Goal: Information Seeking & Learning: Find specific page/section

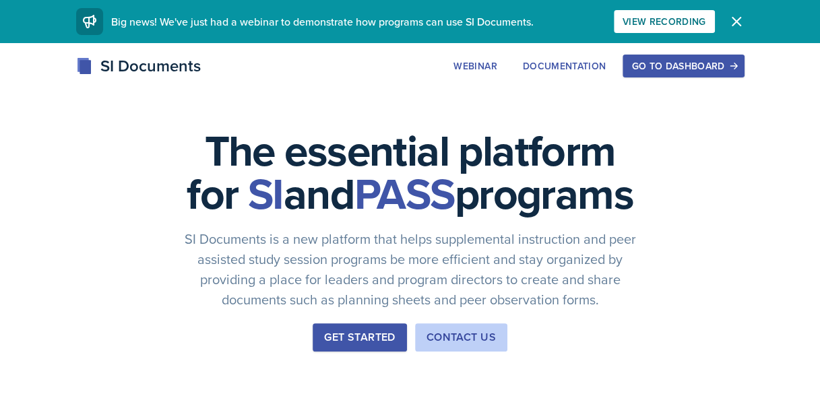
click at [666, 67] on div "Go to Dashboard" at bounding box center [684, 66] width 104 height 11
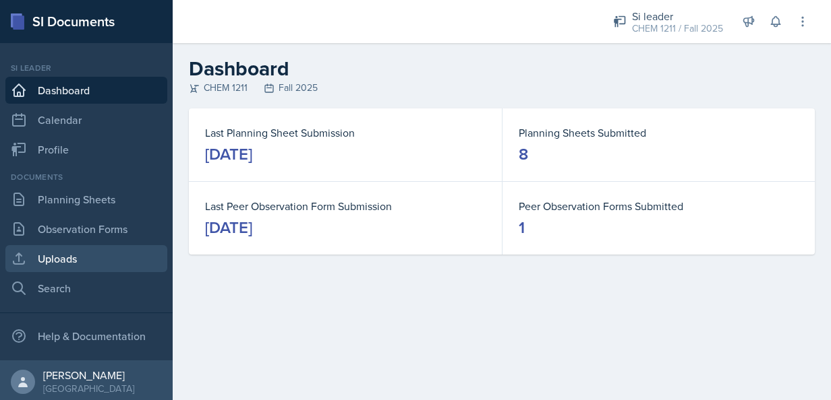
click at [51, 251] on link "Uploads" at bounding box center [86, 258] width 162 height 27
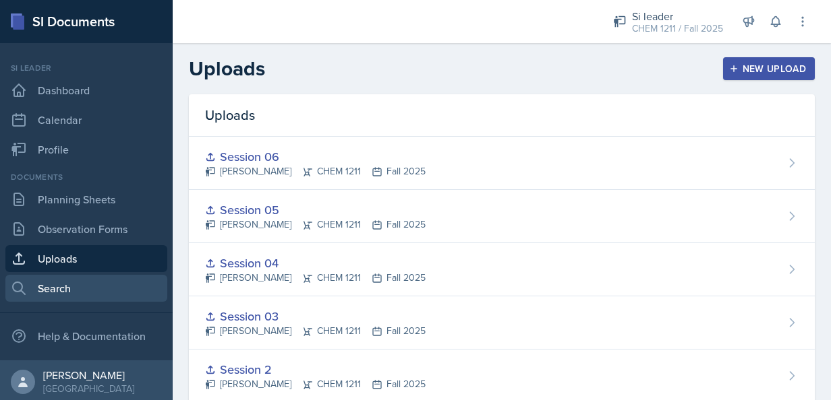
click at [36, 298] on link "Search" at bounding box center [86, 288] width 162 height 27
select select "all"
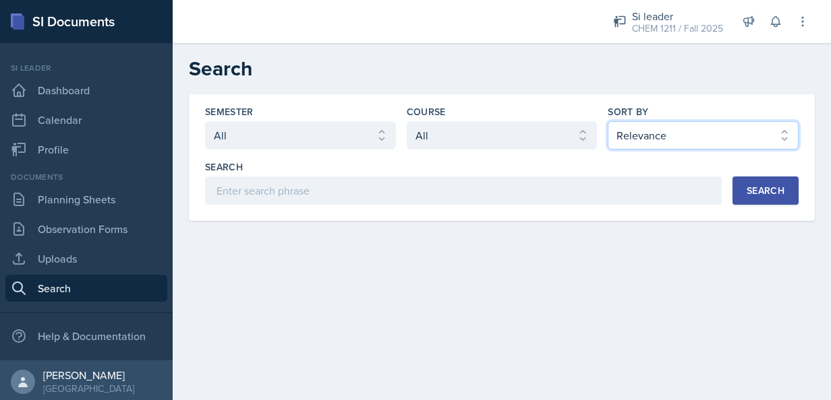
click at [694, 136] on select "Select sort by Relevance Document Date (Asc) Document Date (Desc)" at bounding box center [702, 135] width 191 height 28
select select "3"
click at [607, 121] on select "Select sort by Relevance Document Date (Asc) Document Date (Desc)" at bounding box center [702, 135] width 191 height 28
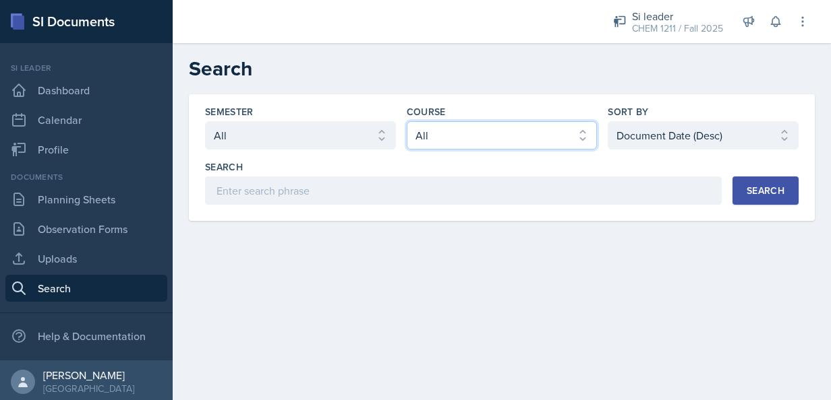
click at [480, 133] on select "Select course All ACCT 2101 ACCT 2102 ACCT 4050 ANTH 1102 ANTH 3301 ARCH 1000 A…" at bounding box center [502, 135] width 191 height 28
select select "3d8cb279-65cd-49af-8cf0-21e75e9e675e"
click at [407, 121] on select "Select course All ACCT 2101 ACCT 2102 ACCT 4050 ANTH 1102 ANTH 3301 ARCH 1000 A…" at bounding box center [502, 135] width 191 height 28
click at [328, 118] on div "Semester" at bounding box center [300, 111] width 191 height 13
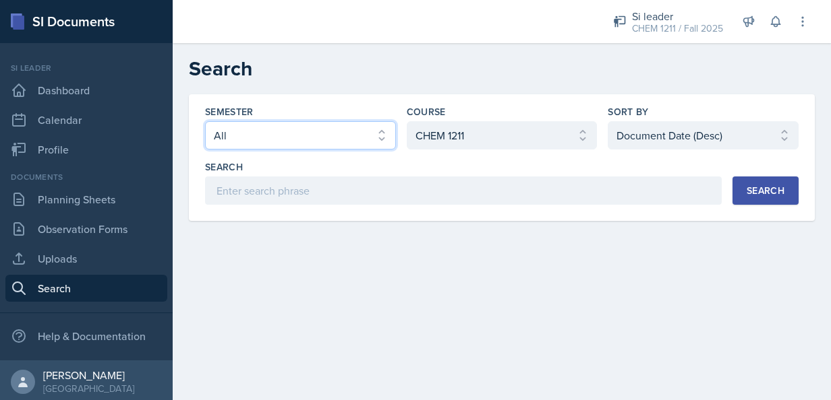
click at [303, 144] on select "Select semester All Fall 2025 Summer 2025 Spring 2025 Fall 2024 Summer 2024 Spr…" at bounding box center [300, 135] width 191 height 28
select select "2bed604d-1099-4043-b1bc-2365e8740244"
click at [205, 121] on select "Select semester All Fall 2025 Summer 2025 Spring 2025 Fall 2024 Summer 2024 Spr…" at bounding box center [300, 135] width 191 height 28
click at [785, 197] on button "Search" at bounding box center [765, 191] width 66 height 28
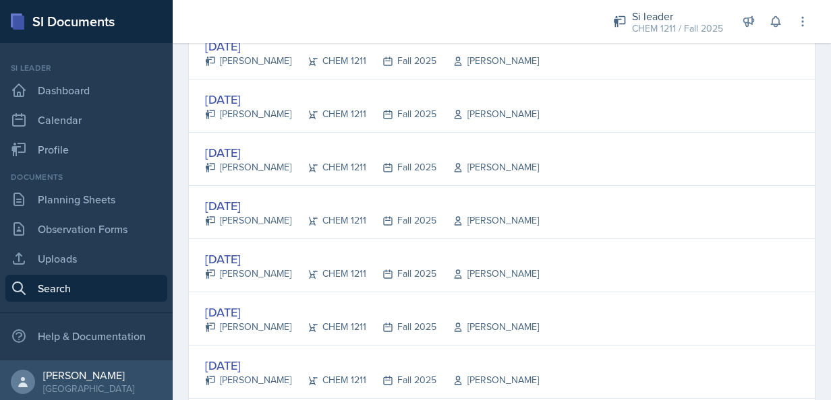
scroll to position [216, 0]
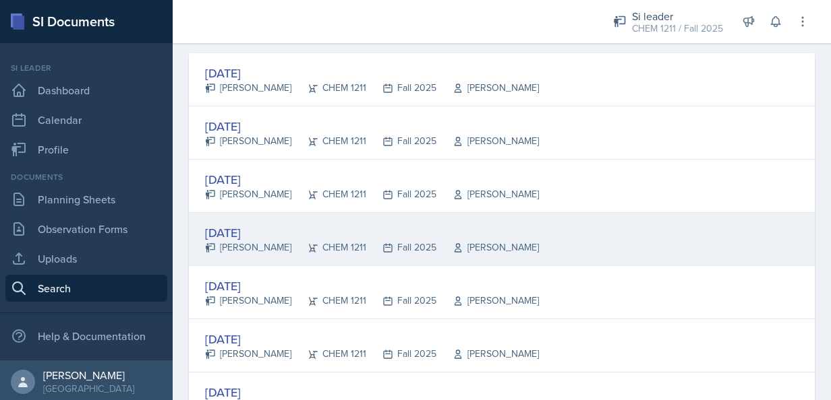
click at [247, 231] on div "[DATE]" at bounding box center [372, 233] width 334 height 18
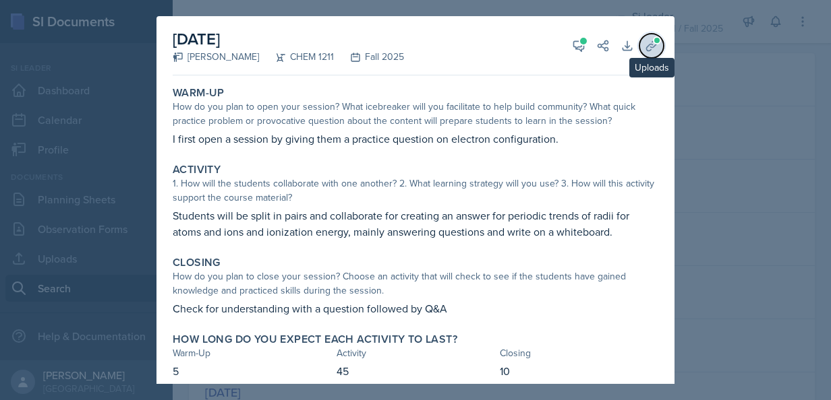
click at [644, 50] on icon at bounding box center [650, 45] width 13 height 13
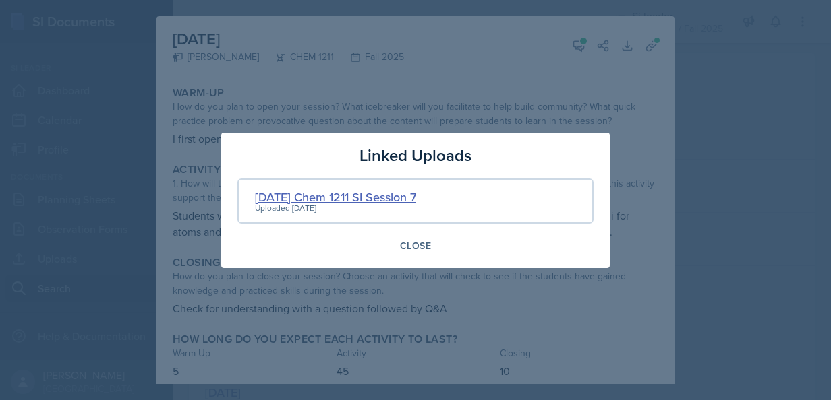
click at [371, 194] on div "[DATE] Chem 1211 SI Session 7" at bounding box center [335, 197] width 161 height 18
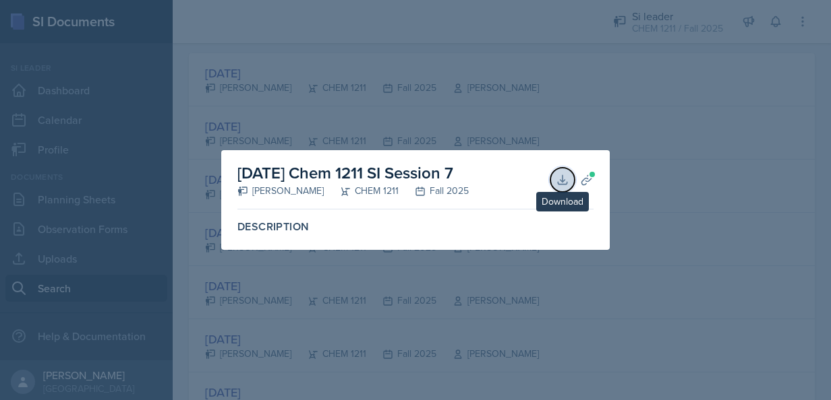
click at [556, 178] on icon at bounding box center [562, 179] width 13 height 13
click at [324, 376] on div at bounding box center [415, 200] width 831 height 400
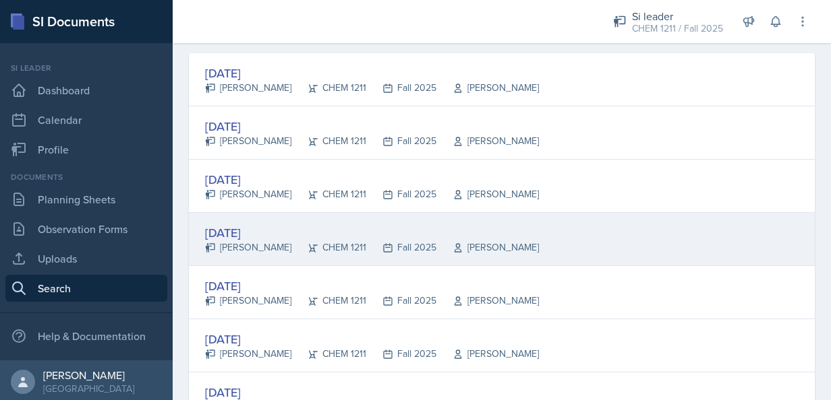
click at [260, 236] on div "[DATE]" at bounding box center [372, 233] width 334 height 18
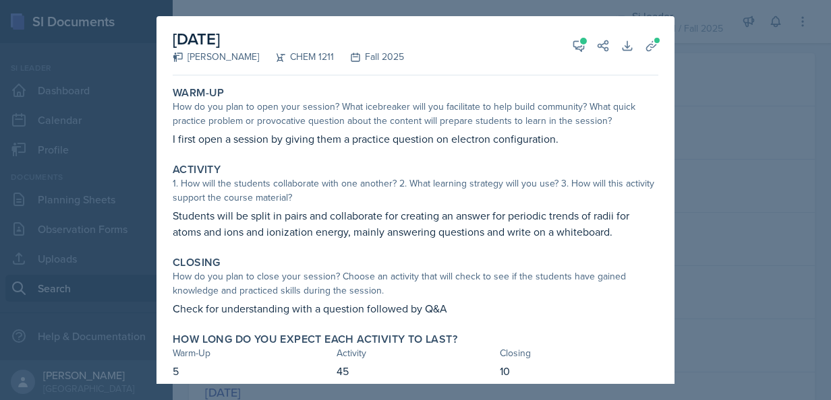
click at [702, 249] on div at bounding box center [415, 200] width 831 height 400
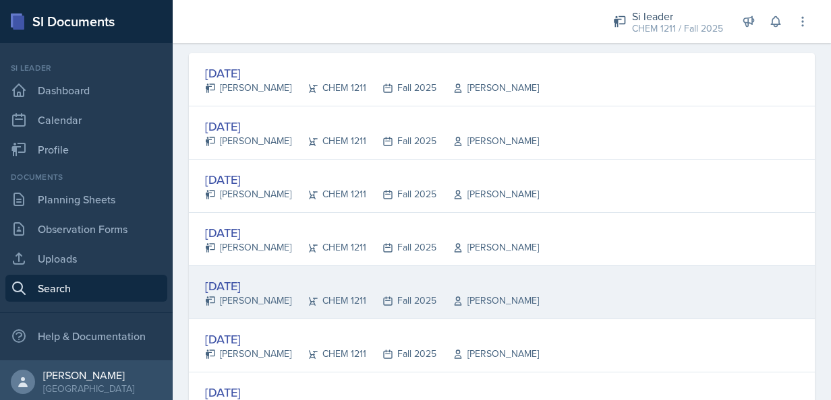
click at [267, 291] on div "[DATE]" at bounding box center [372, 286] width 334 height 18
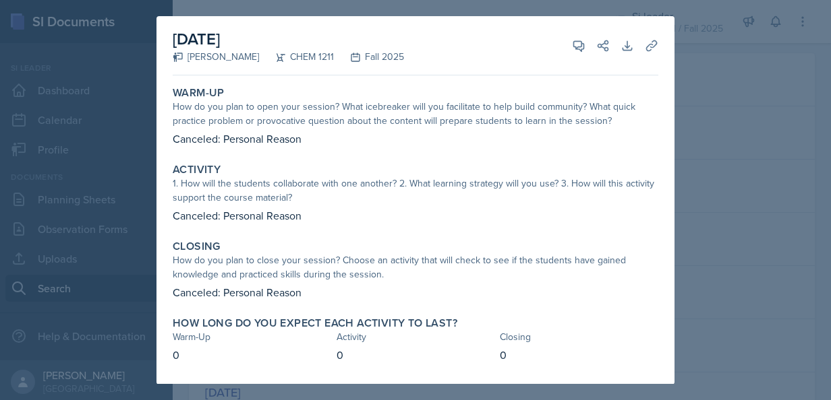
click at [715, 208] on div at bounding box center [415, 200] width 831 height 400
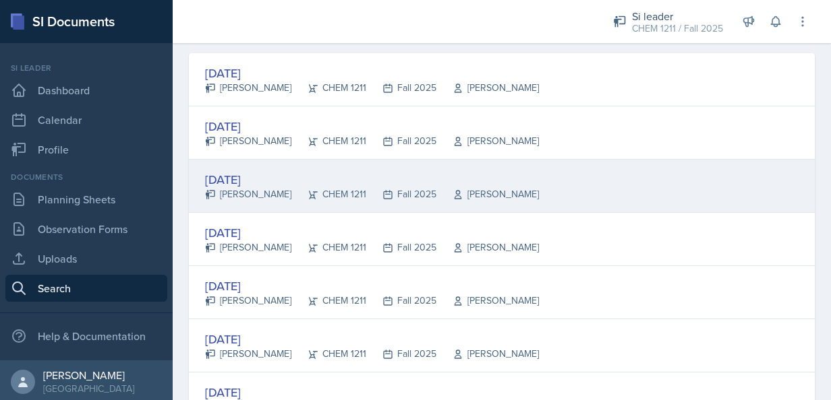
click at [262, 171] on div "[DATE]" at bounding box center [372, 180] width 334 height 18
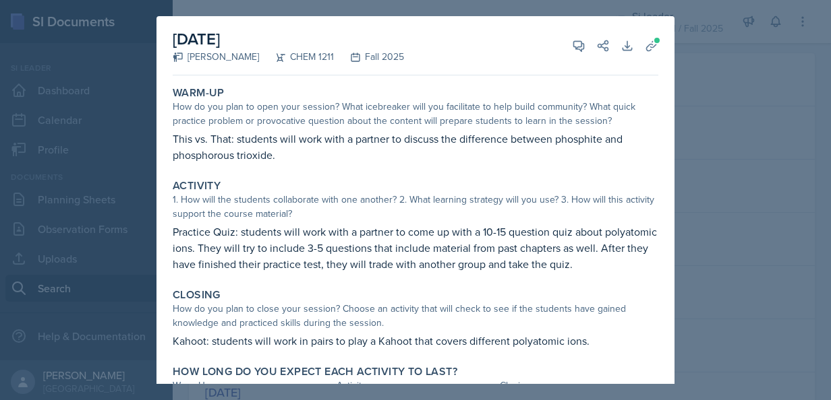
click at [739, 231] on div at bounding box center [415, 200] width 831 height 400
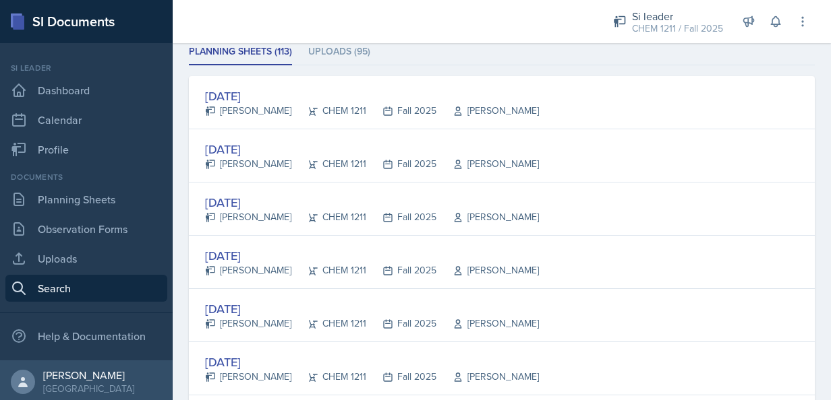
scroll to position [189, 0]
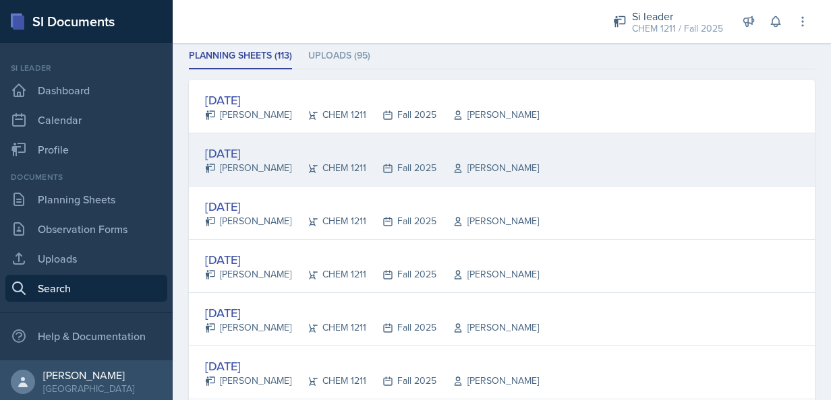
click at [253, 151] on div "[DATE]" at bounding box center [372, 153] width 334 height 18
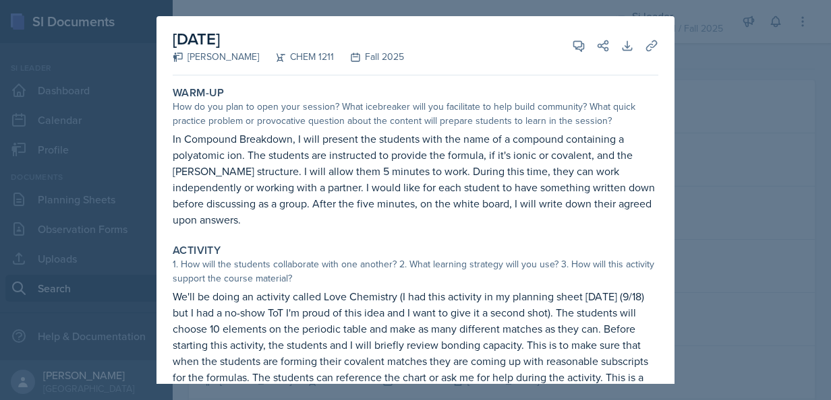
click at [746, 181] on div at bounding box center [415, 200] width 831 height 400
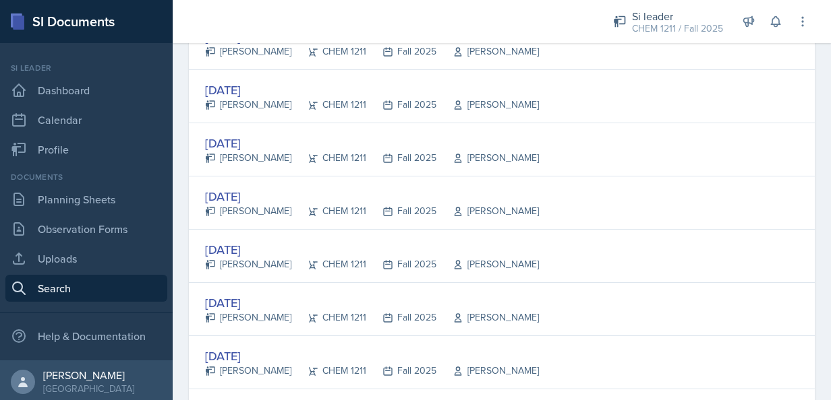
scroll to position [413, 0]
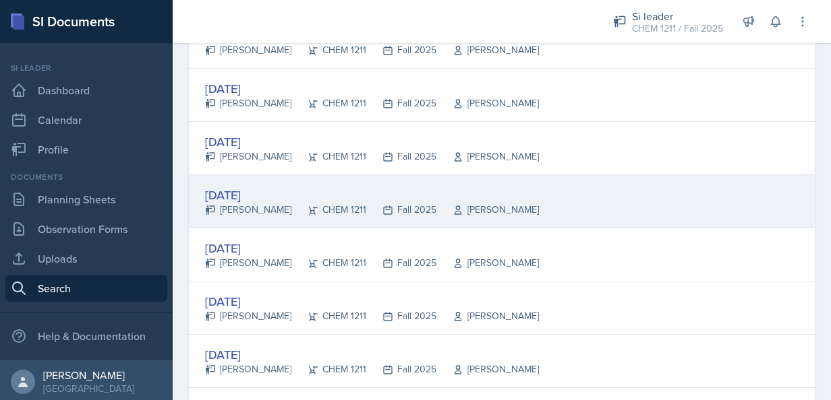
click at [264, 195] on div "[DATE]" at bounding box center [372, 195] width 334 height 18
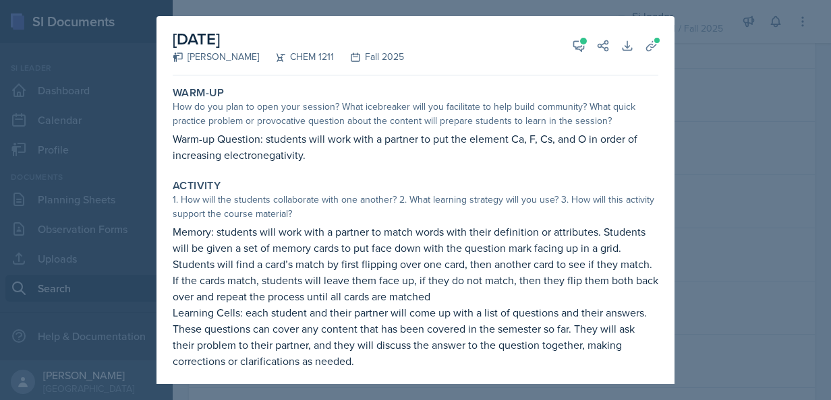
click at [691, 182] on div at bounding box center [415, 200] width 831 height 400
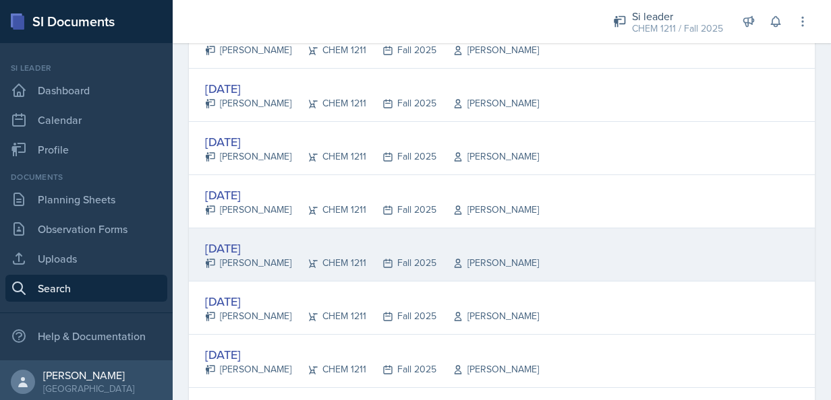
click at [235, 249] on div "[DATE]" at bounding box center [372, 248] width 334 height 18
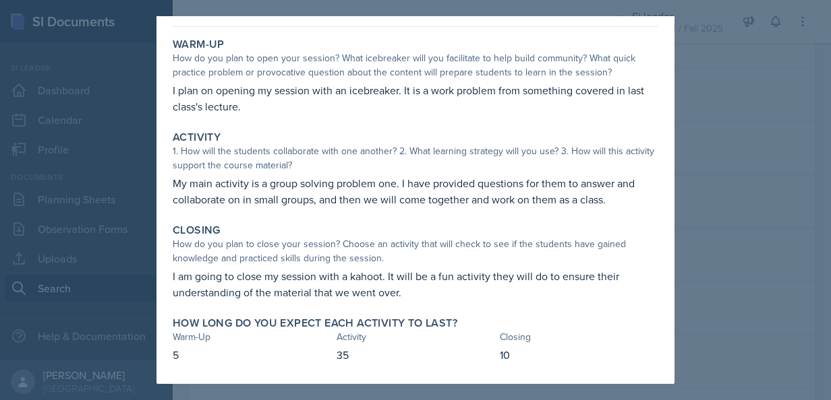
scroll to position [0, 0]
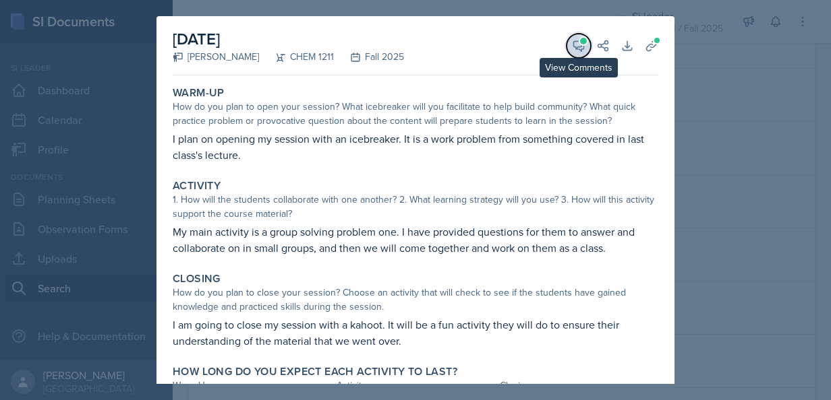
click at [574, 49] on icon at bounding box center [579, 46] width 10 height 10
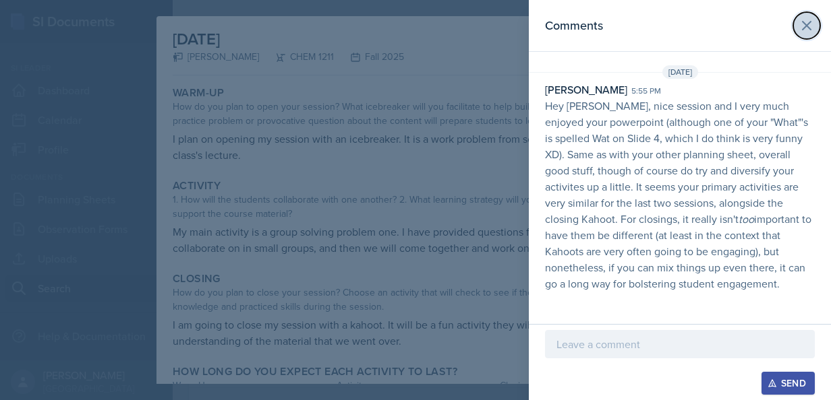
click at [800, 33] on icon at bounding box center [806, 26] width 16 height 16
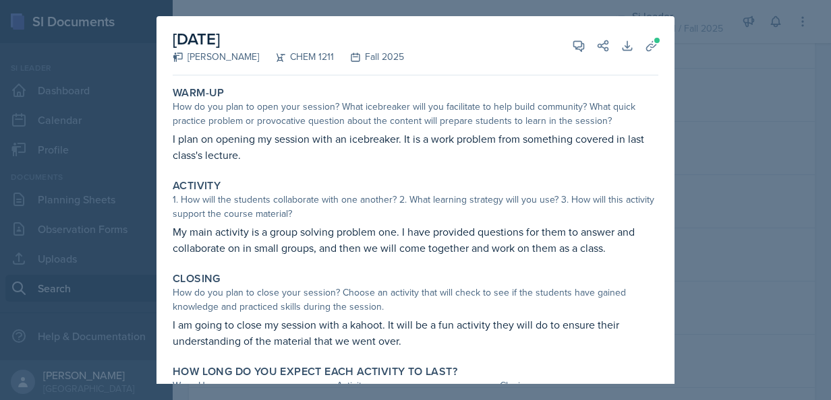
click at [734, 64] on div at bounding box center [415, 200] width 831 height 400
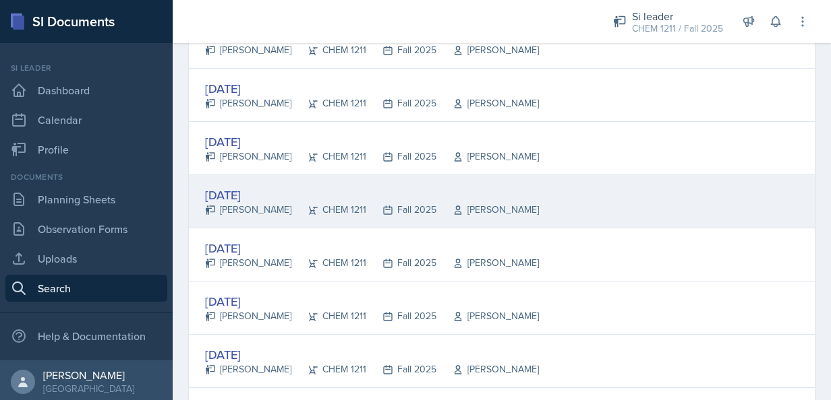
scroll to position [440, 0]
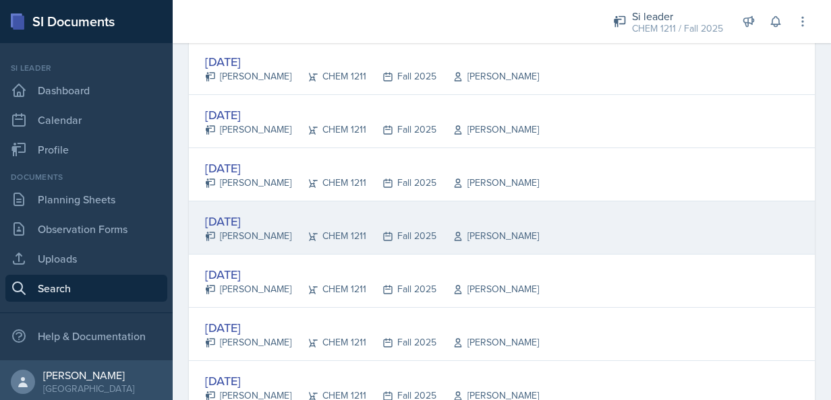
click at [274, 220] on div "[DATE]" at bounding box center [372, 221] width 334 height 18
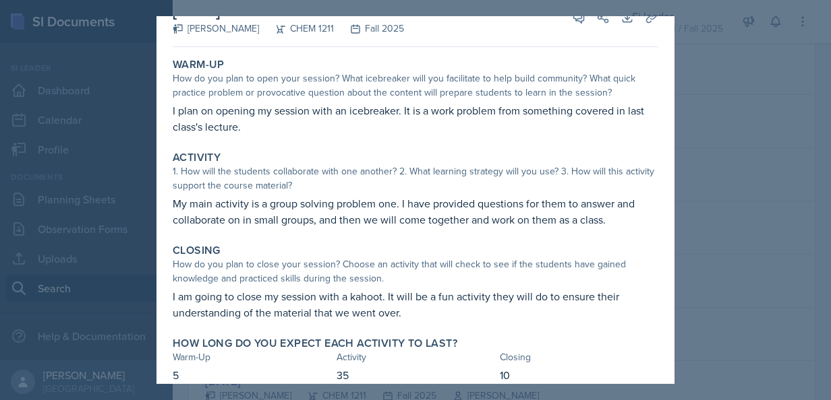
scroll to position [27, 0]
click at [674, 149] on div at bounding box center [415, 200] width 831 height 400
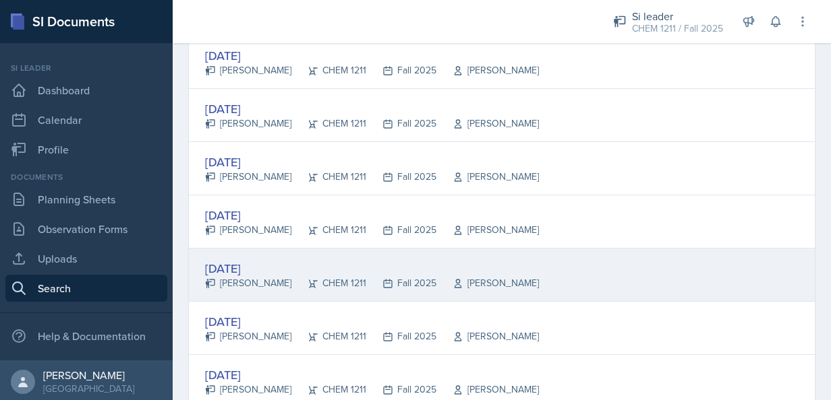
scroll to position [521, 0]
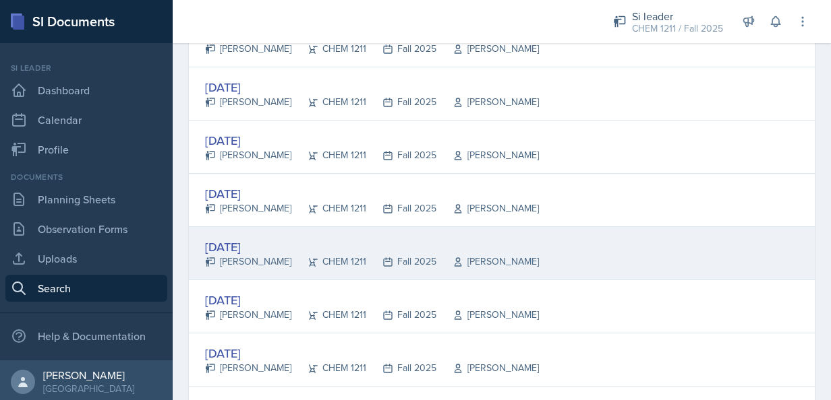
click at [255, 250] on div "[DATE]" at bounding box center [372, 247] width 334 height 18
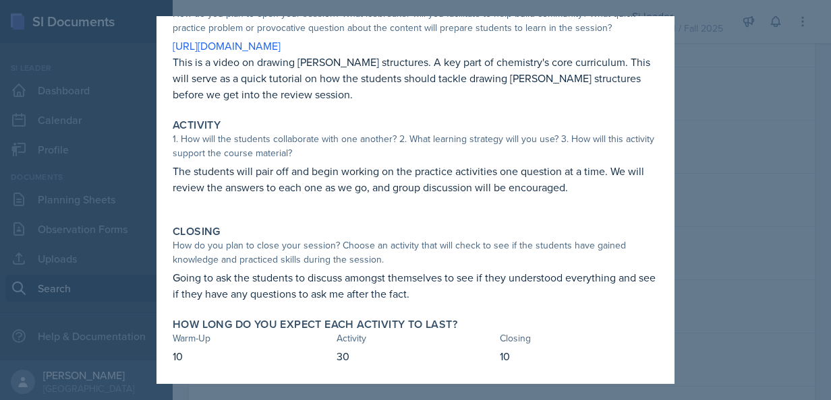
scroll to position [94, 0]
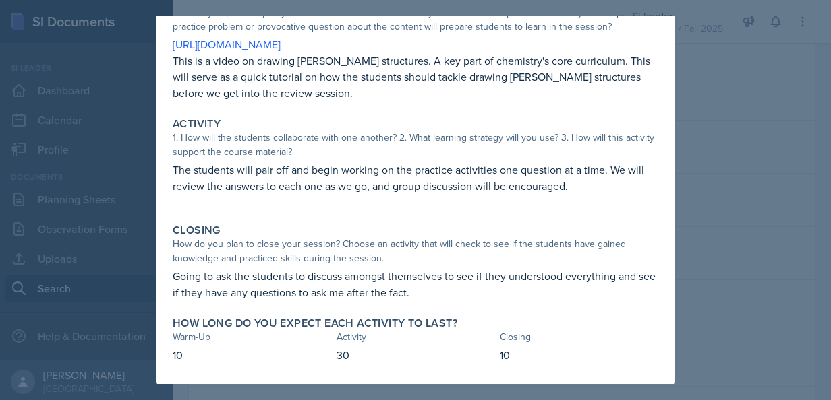
click at [722, 179] on div at bounding box center [415, 200] width 831 height 400
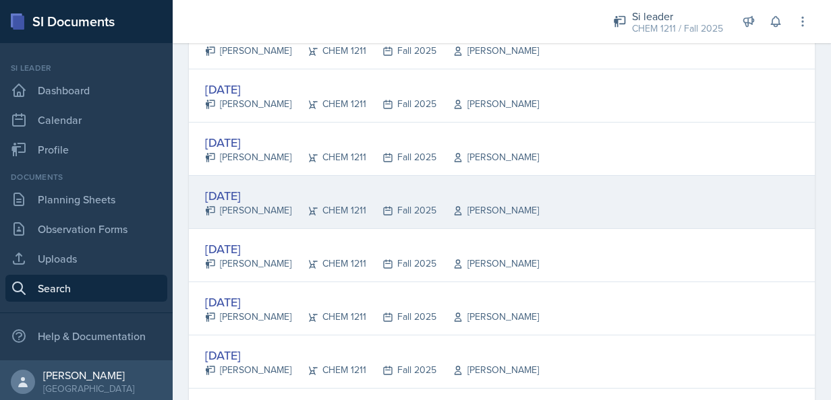
scroll to position [651, 0]
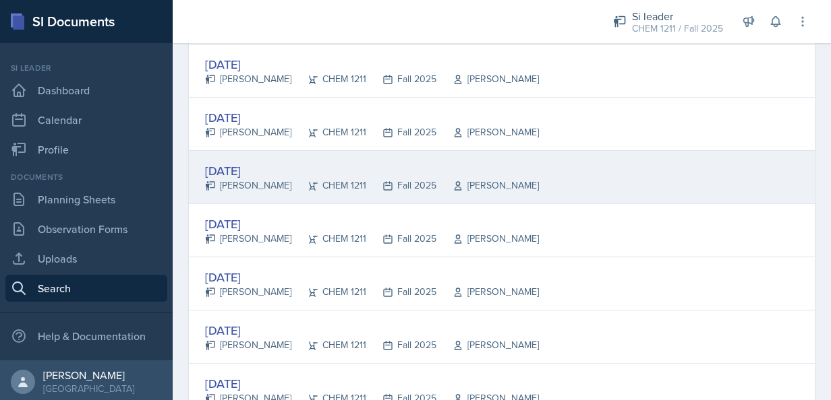
click at [239, 162] on div "[DATE]" at bounding box center [372, 171] width 334 height 18
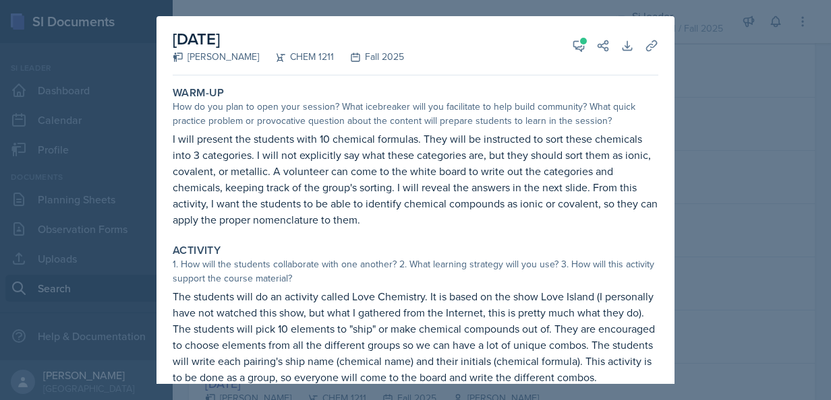
click at [711, 152] on div at bounding box center [415, 200] width 831 height 400
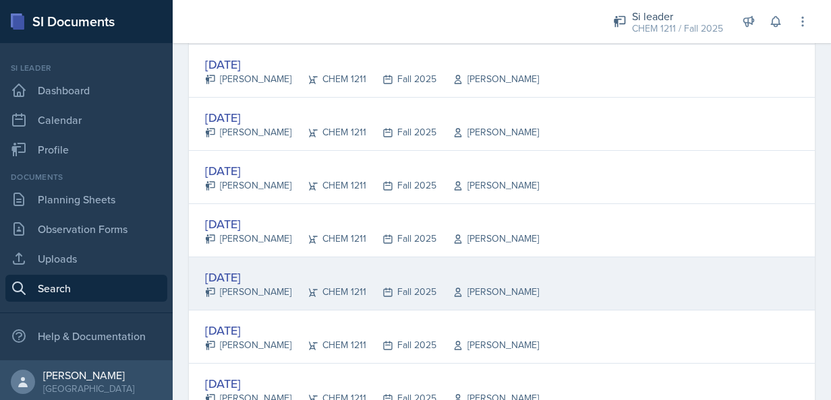
click at [263, 280] on div "[DATE]" at bounding box center [372, 277] width 334 height 18
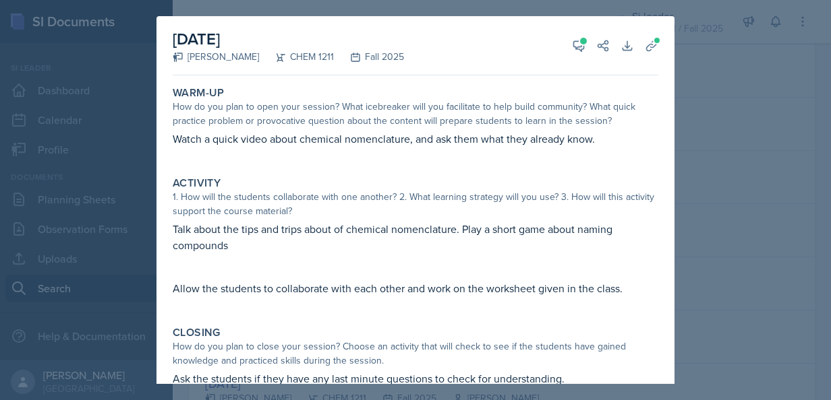
click at [736, 243] on div at bounding box center [415, 200] width 831 height 400
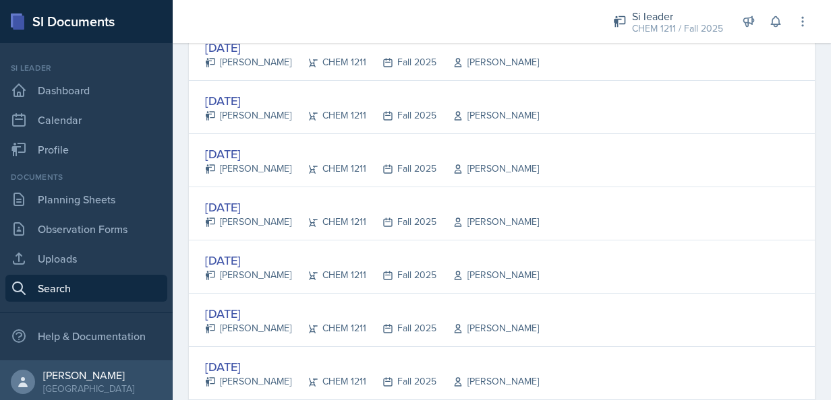
scroll to position [775, 0]
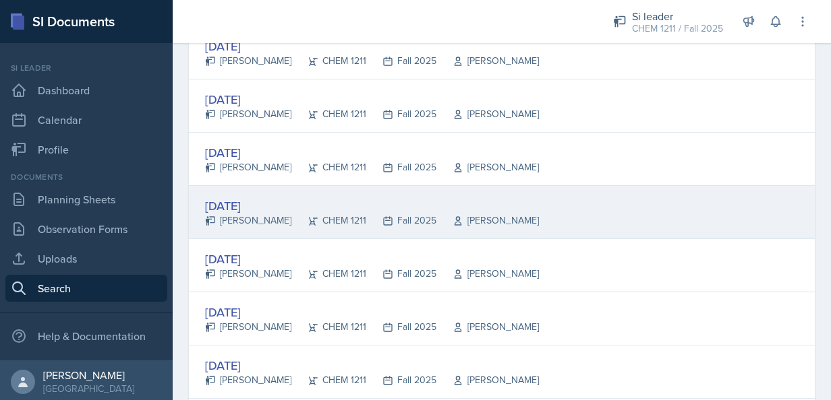
click at [236, 206] on div "[DATE]" at bounding box center [372, 206] width 334 height 18
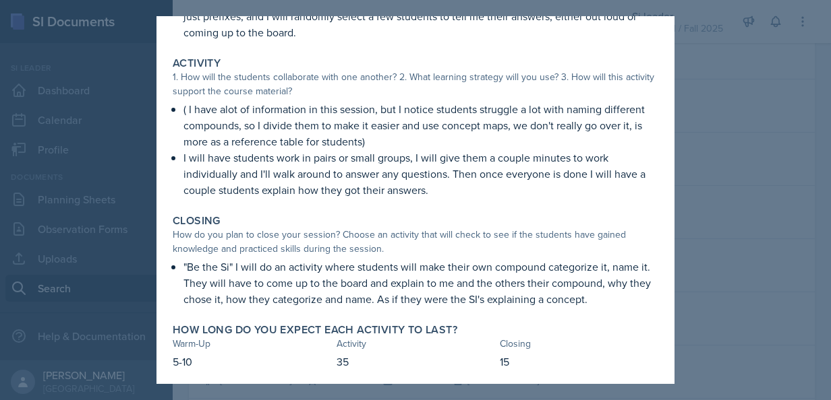
scroll to position [162, 0]
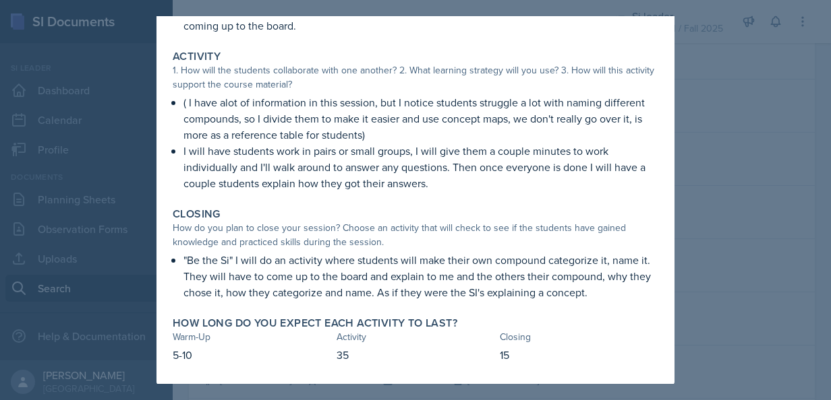
drag, startPoint x: 651, startPoint y: 328, endPoint x: 656, endPoint y: 297, distance: 32.0
click at [656, 297] on div "[DATE] [PERSON_NAME] CHEM 1211 Fall 2025 View Comments Comments [DATE] [PERSON_…" at bounding box center [415, 119] width 518 height 531
drag, startPoint x: 656, startPoint y: 297, endPoint x: 605, endPoint y: 246, distance: 71.5
click at [605, 246] on div "How do you plan to close your session? Choose an activity that will check to se…" at bounding box center [415, 235] width 485 height 28
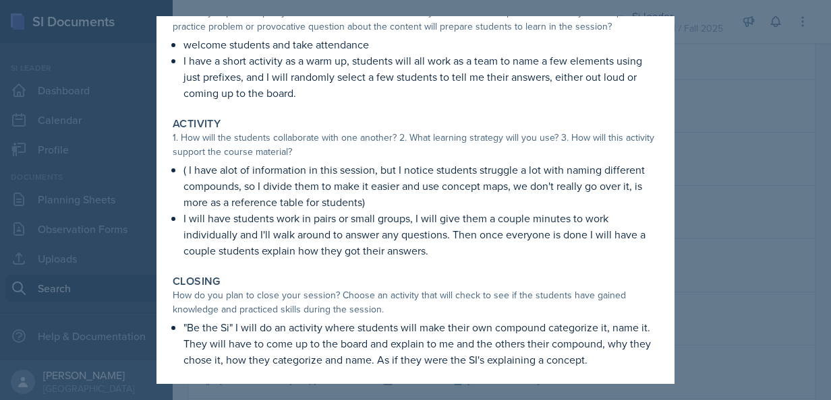
scroll to position [93, 0]
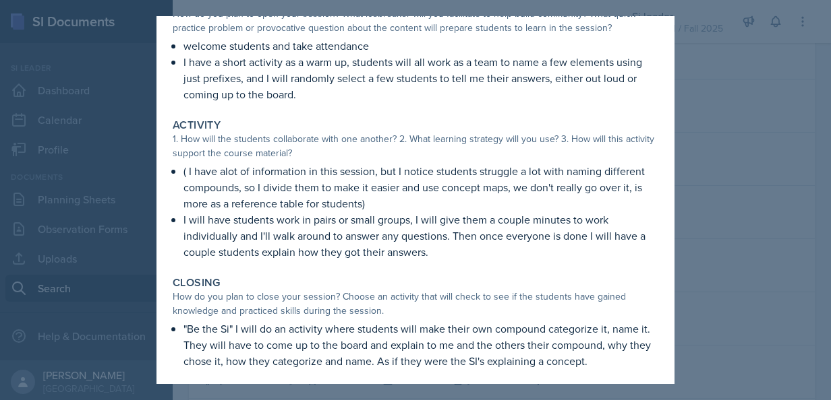
click at [779, 200] on div at bounding box center [415, 200] width 831 height 400
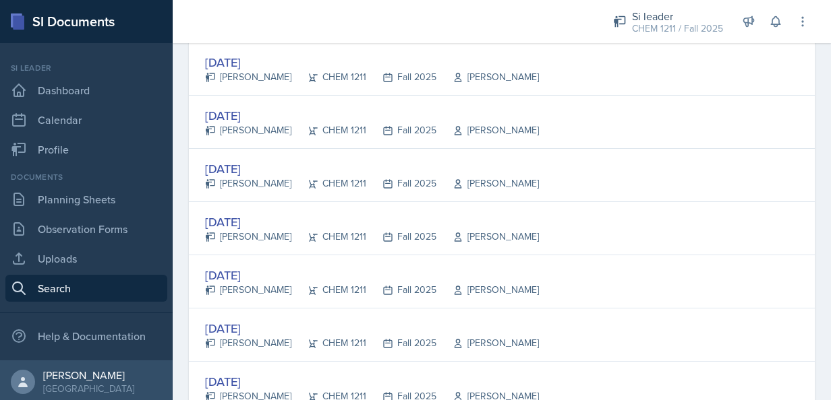
scroll to position [986, 0]
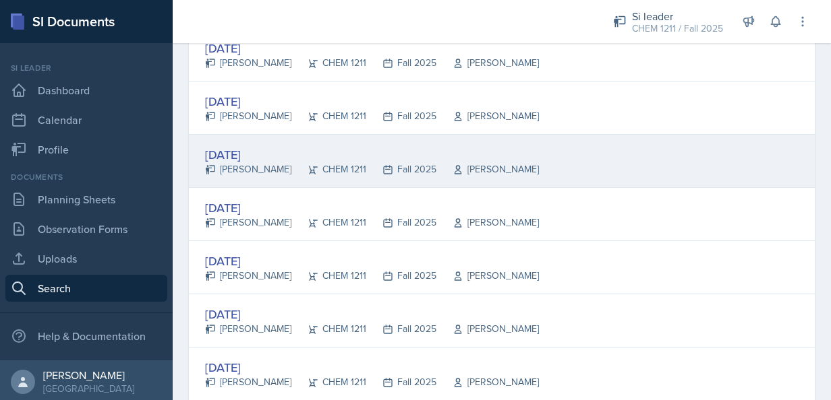
click at [255, 162] on div "[PERSON_NAME]" at bounding box center [248, 169] width 86 height 14
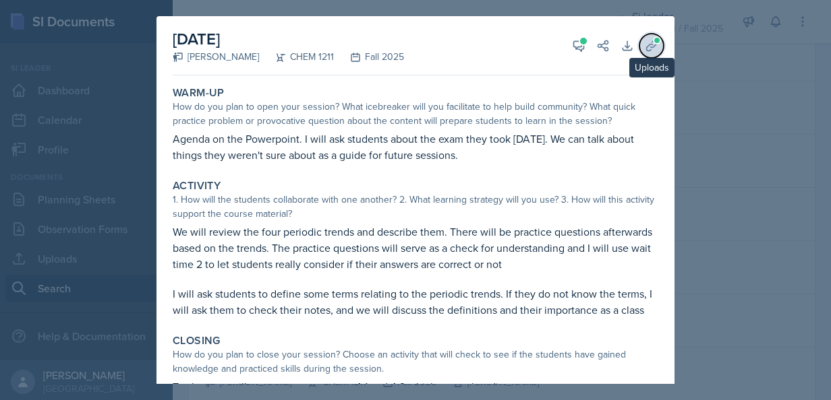
click at [644, 46] on icon at bounding box center [650, 45] width 13 height 13
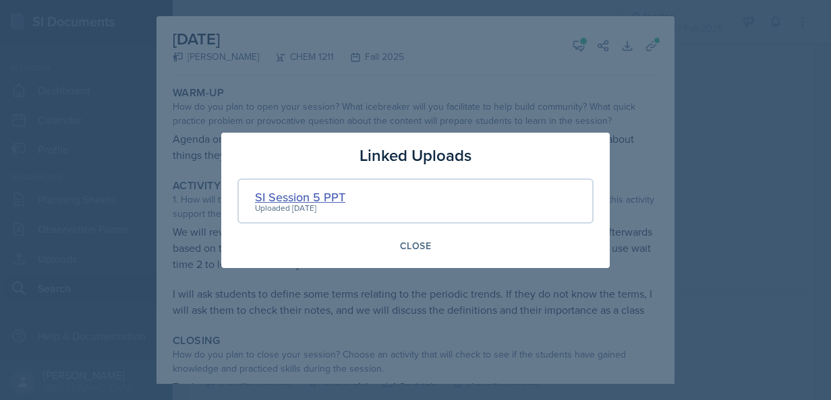
click at [300, 198] on div "SI Session 5 PPT" at bounding box center [300, 197] width 90 height 18
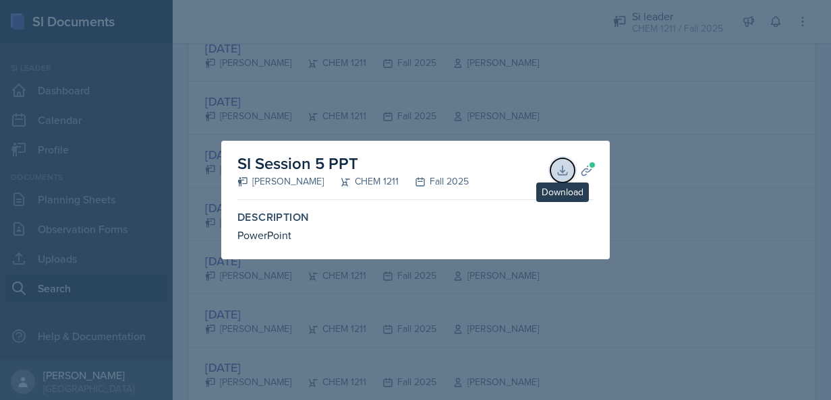
click at [562, 171] on icon at bounding box center [562, 170] width 9 height 9
click at [441, 97] on div at bounding box center [415, 200] width 831 height 400
